Goal: Find specific page/section: Find specific page/section

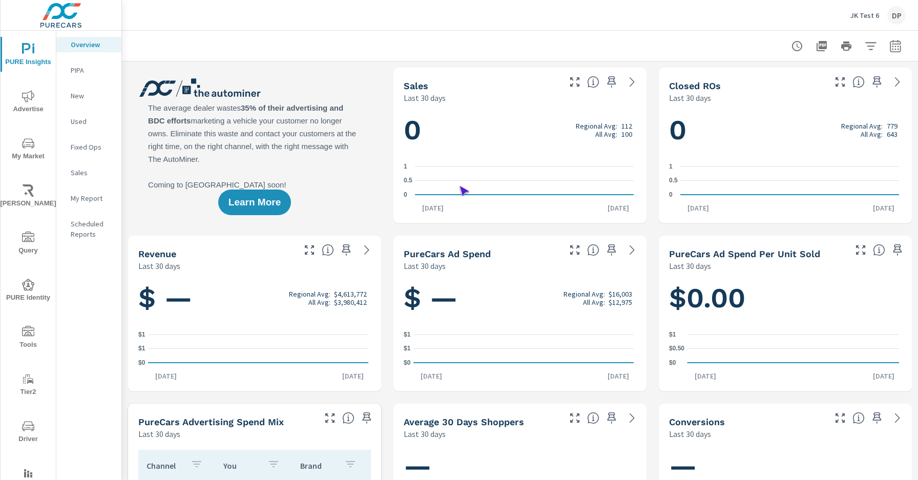
scroll to position [1, 0]
click at [26, 432] on span "Driver" at bounding box center [28, 432] width 49 height 25
